Goal: Obtain resource: Download file/media

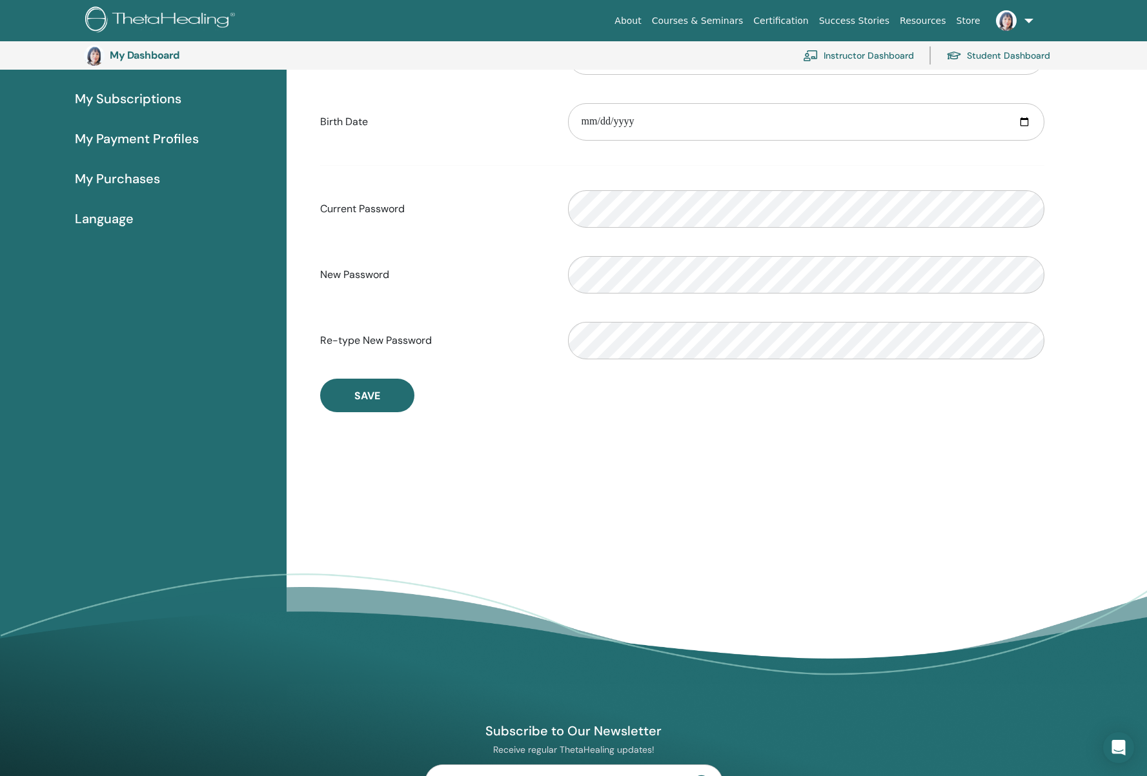
scroll to position [183, 0]
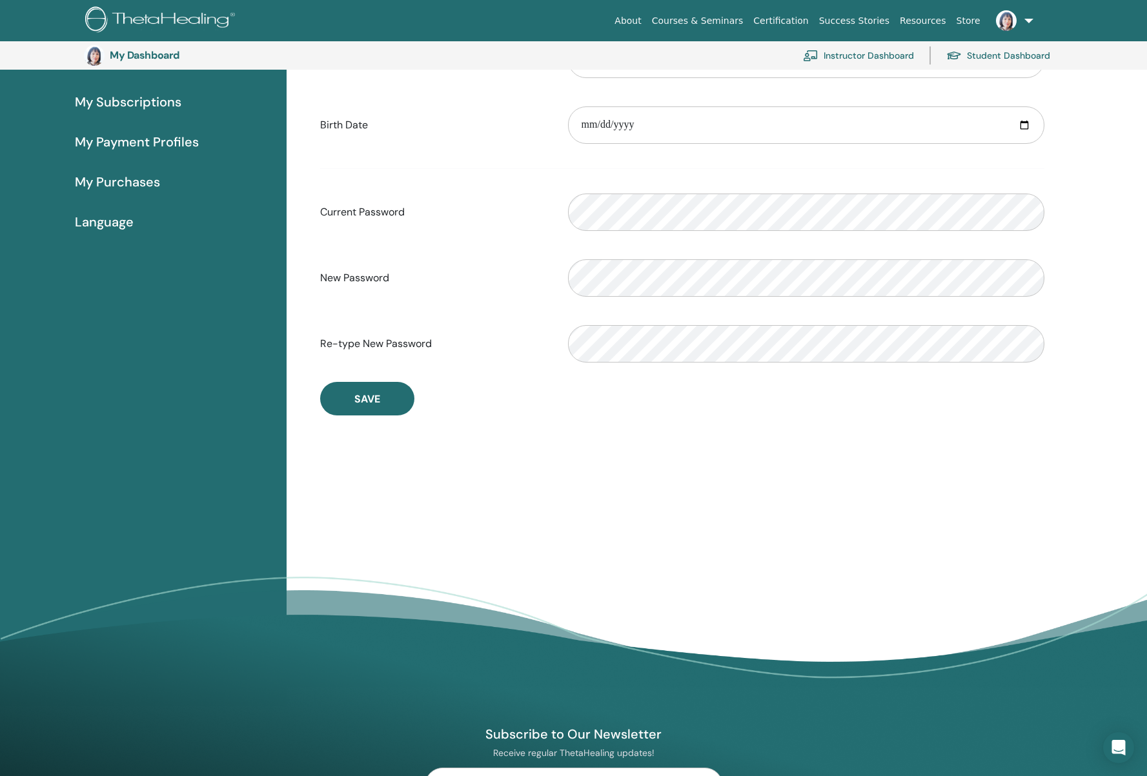
click at [872, 58] on link "Instructor Dashboard" at bounding box center [858, 55] width 111 height 28
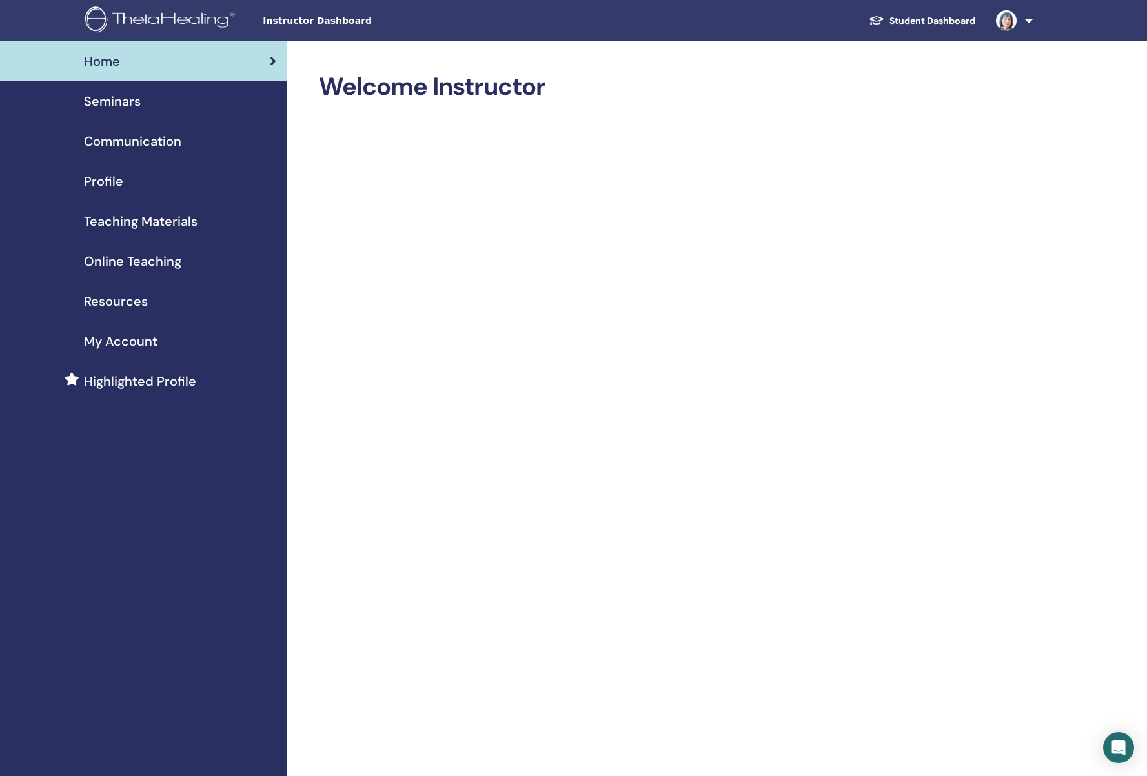
click at [134, 221] on span "Teaching Materials" at bounding box center [141, 221] width 114 height 19
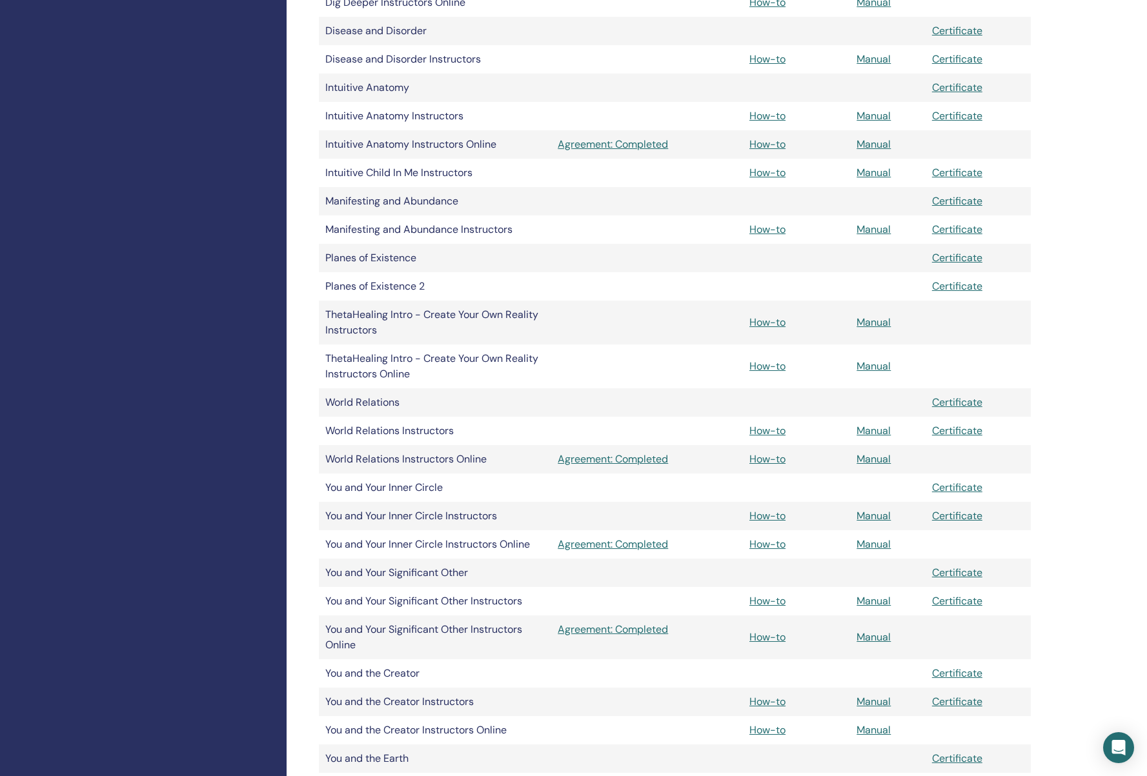
scroll to position [619, 0]
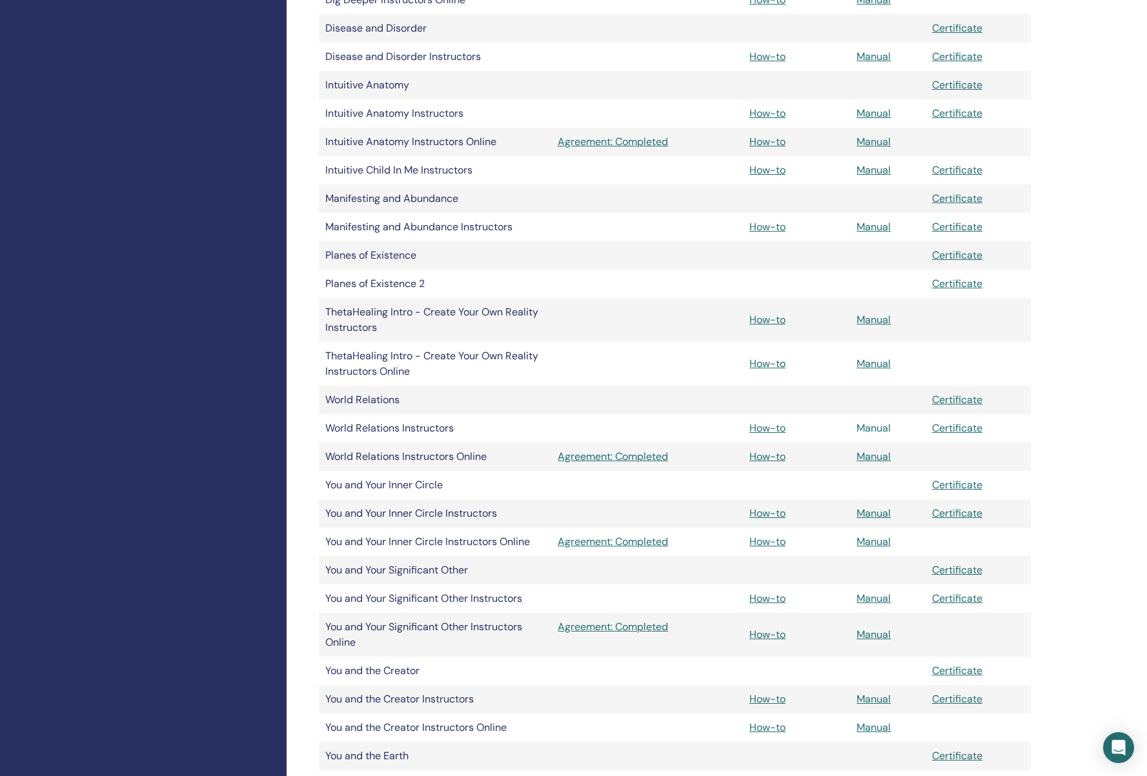
click at [874, 428] on link "Manual" at bounding box center [873, 428] width 34 height 14
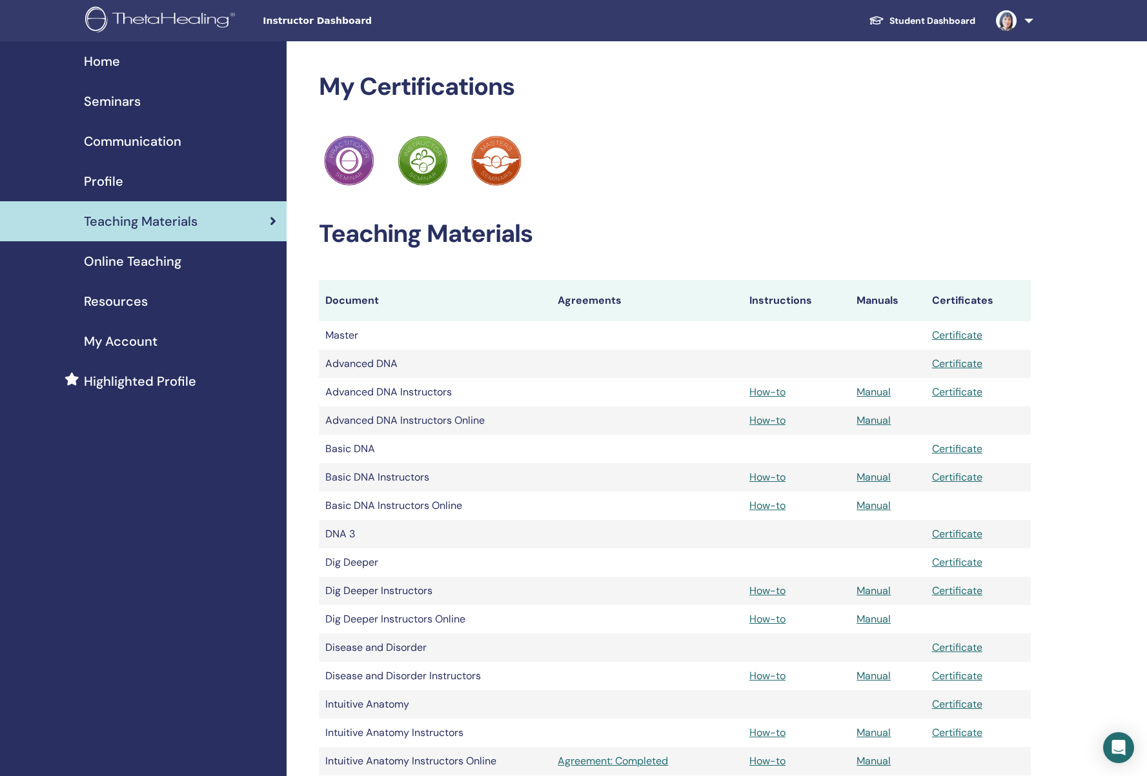
scroll to position [619, 0]
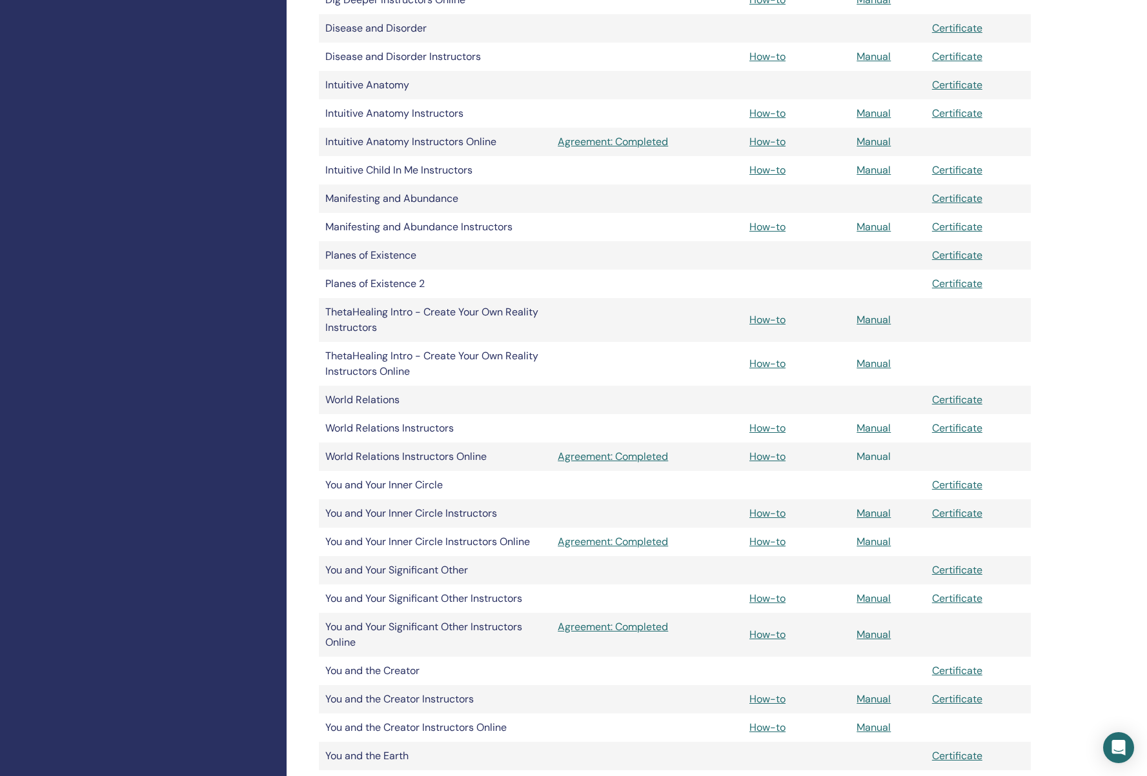
click at [874, 455] on link "Manual" at bounding box center [873, 457] width 34 height 14
